Goal: Information Seeking & Learning: Learn about a topic

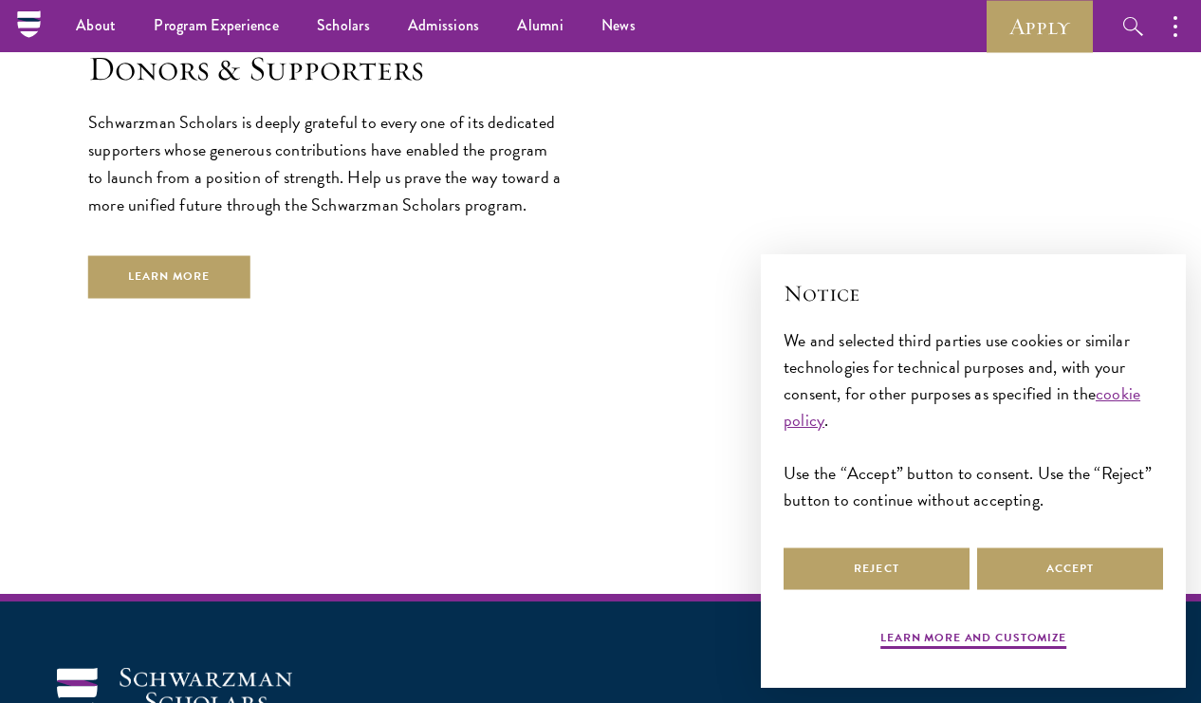
scroll to position [5010, 0]
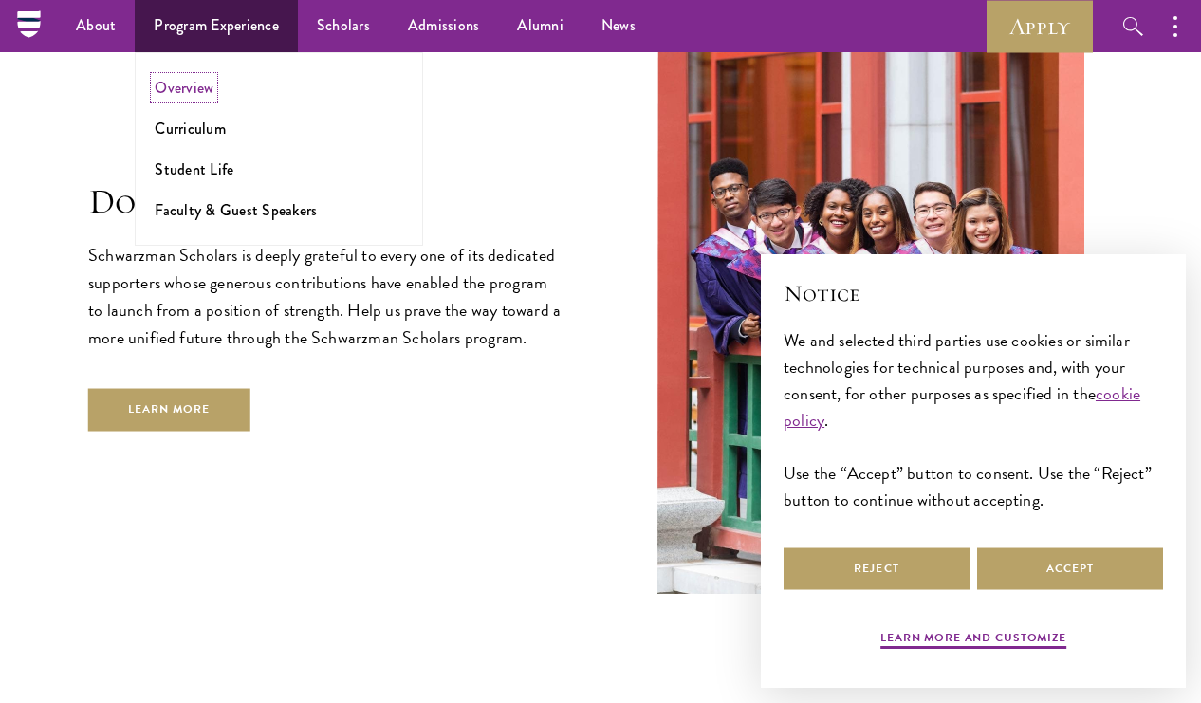
click at [177, 94] on link "Overview" at bounding box center [184, 88] width 59 height 22
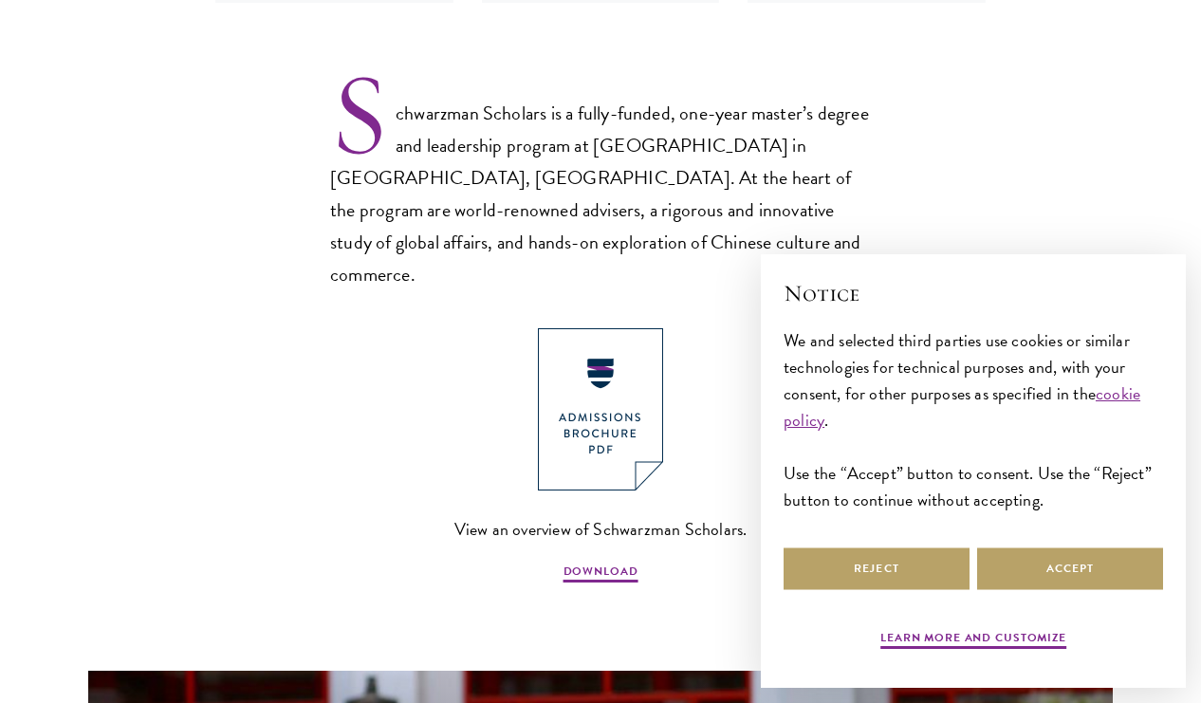
scroll to position [1237, 0]
